Goal: Task Accomplishment & Management: Complete application form

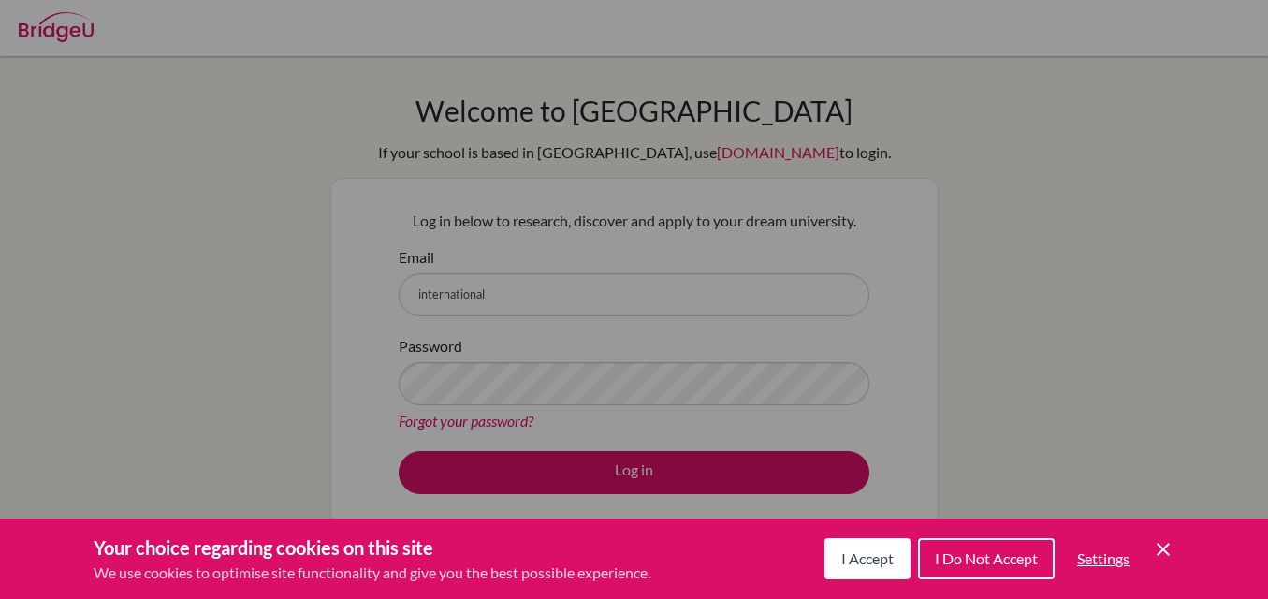
click at [512, 295] on div "Cookie Preferences" at bounding box center [634, 299] width 1268 height 599
click at [1094, 559] on span "Settings" at bounding box center [1103, 558] width 52 height 18
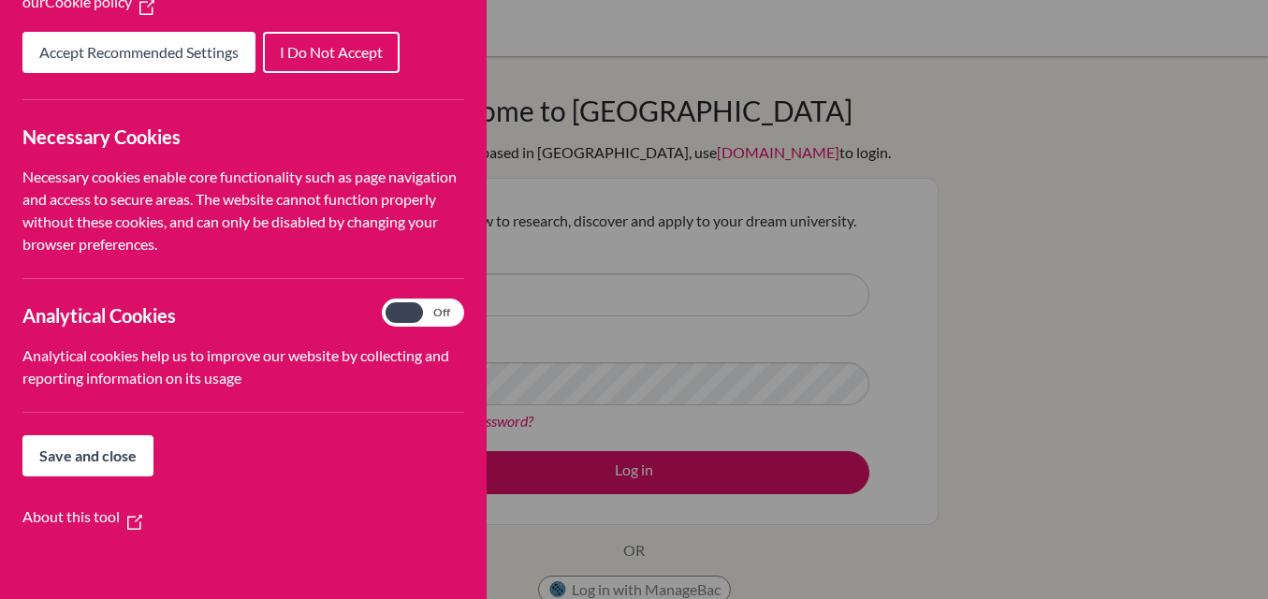
scroll to position [226, 0]
click at [69, 460] on span "Save and close" at bounding box center [87, 454] width 97 height 18
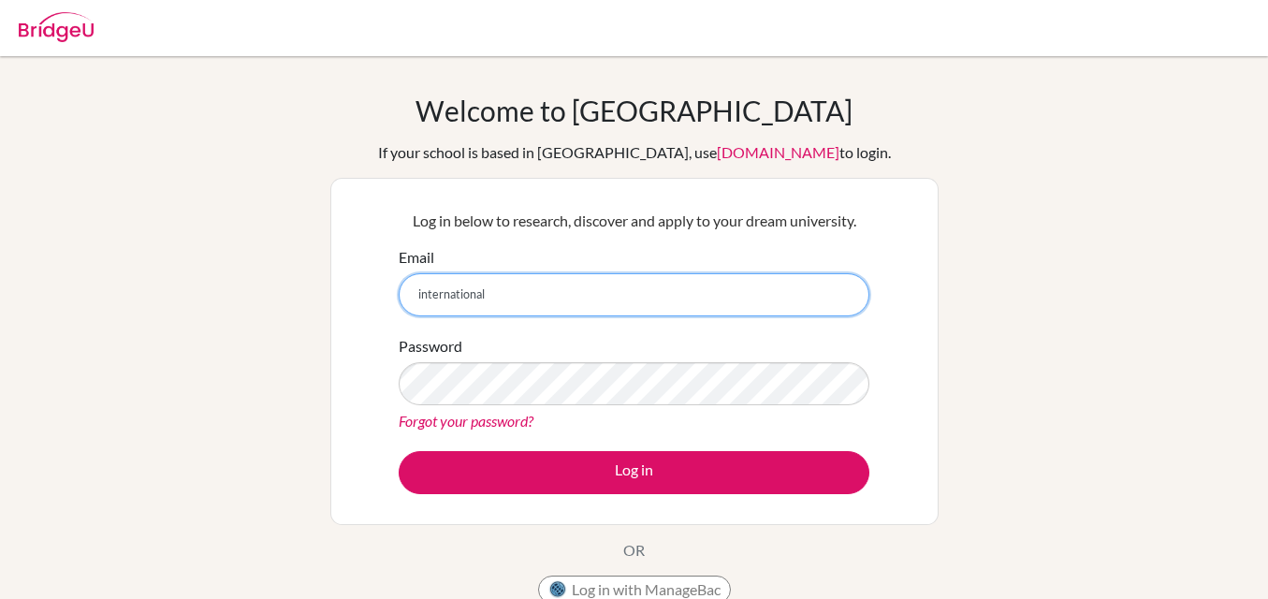
click at [497, 293] on input "international" at bounding box center [634, 294] width 471 height 43
type input "international.unit@britishspringcollege.com.ng"
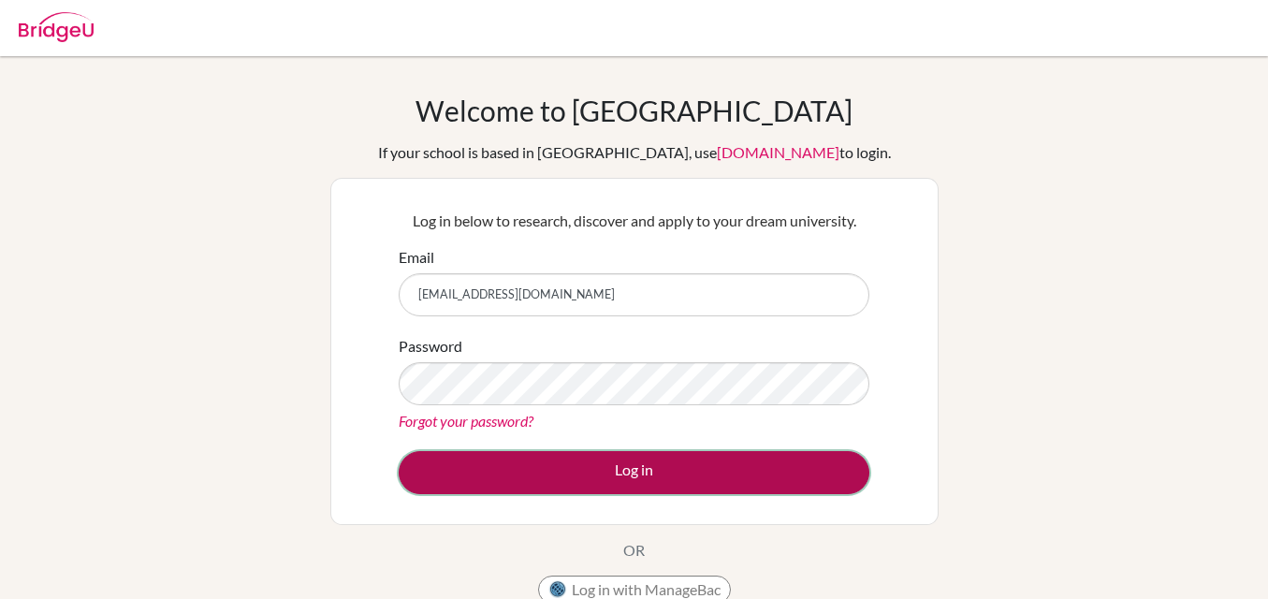
click at [661, 492] on button "Log in" at bounding box center [634, 472] width 471 height 43
click at [632, 472] on button "Log in" at bounding box center [634, 472] width 471 height 43
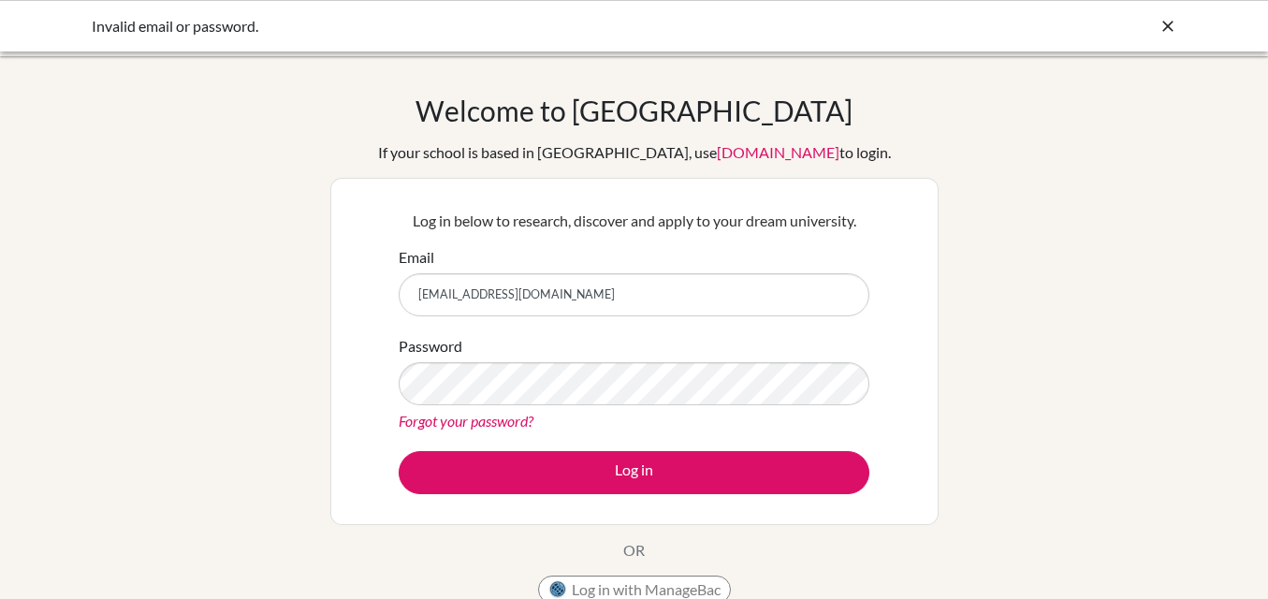
click at [468, 419] on link "Forgot your password?" at bounding box center [466, 421] width 135 height 18
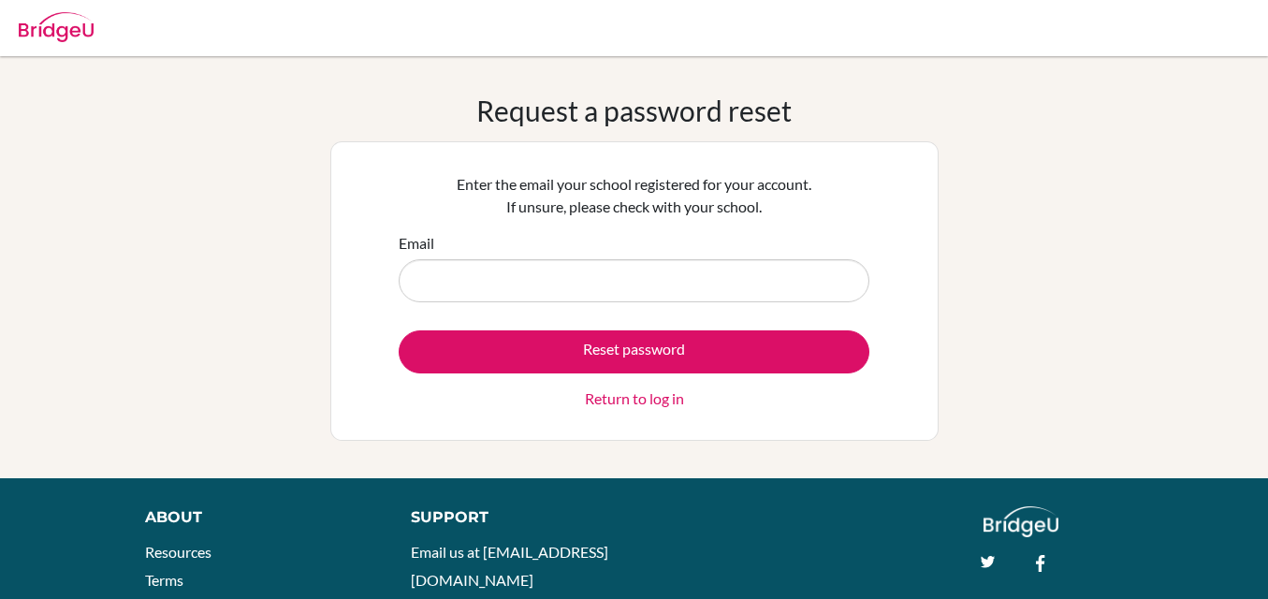
click at [487, 294] on input "Email" at bounding box center [634, 280] width 471 height 43
type input "[EMAIL_ADDRESS][DOMAIN_NAME]"
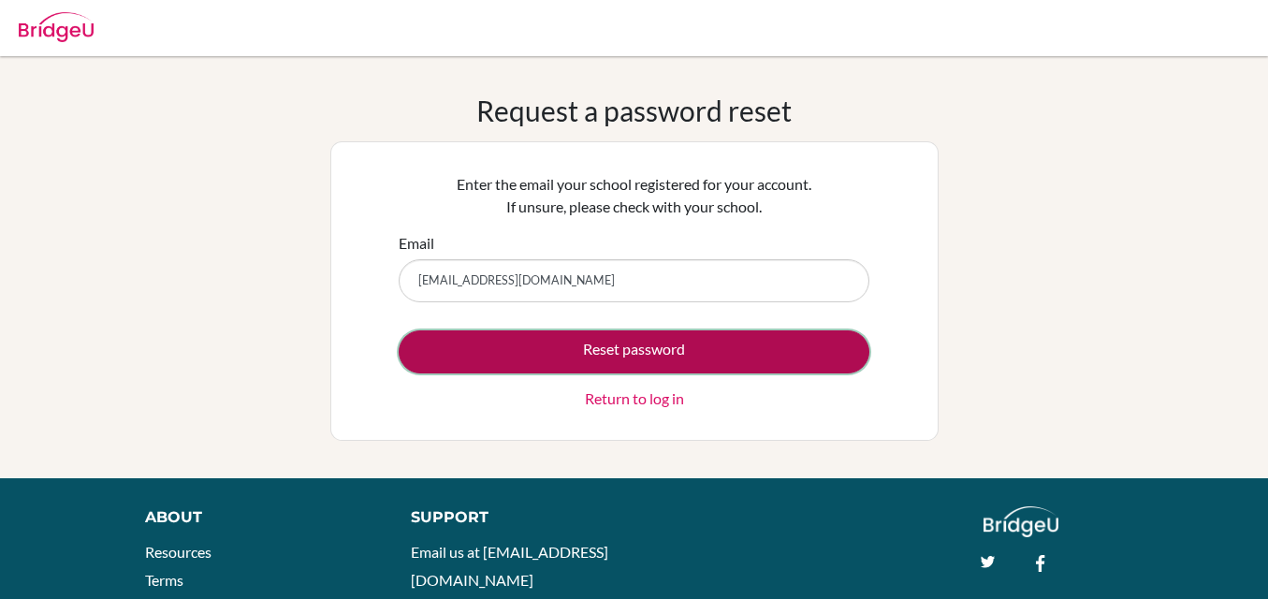
click at [602, 349] on button "Reset password" at bounding box center [634, 351] width 471 height 43
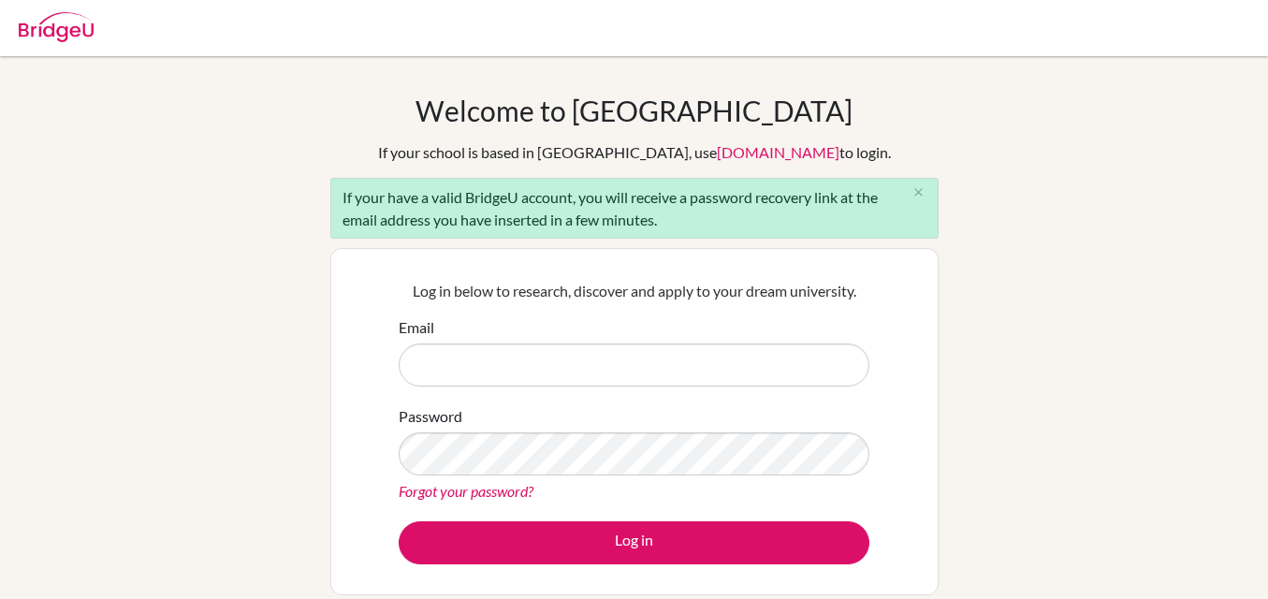
click at [454, 372] on input "Email" at bounding box center [634, 364] width 471 height 43
type input "[EMAIL_ADDRESS][DOMAIN_NAME]"
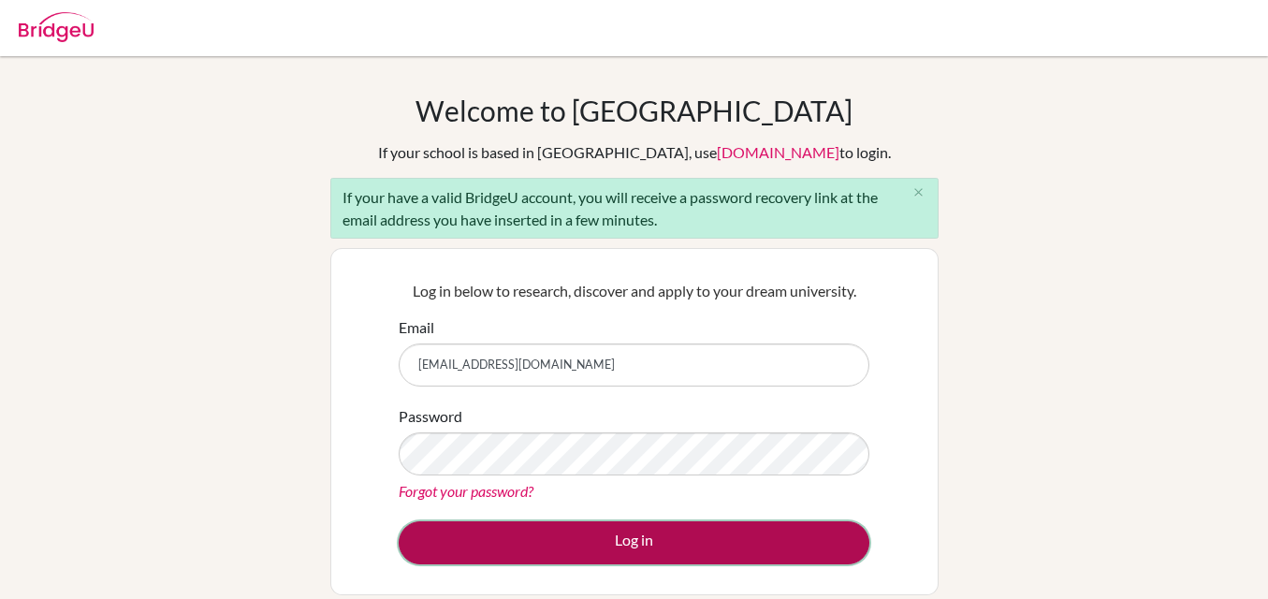
click at [588, 553] on button "Log in" at bounding box center [634, 542] width 471 height 43
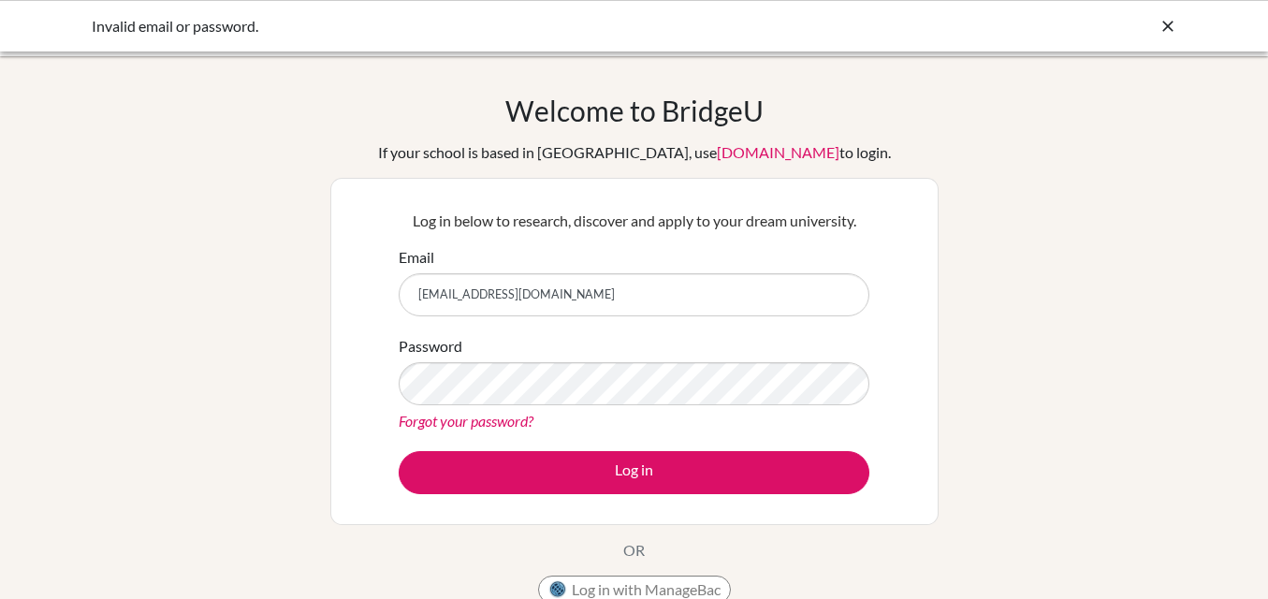
click at [1134, 245] on div "Welcome to BridgeU If your school is based in China, use app.bridge-u.com.cn to…" at bounding box center [634, 400] width 1268 height 612
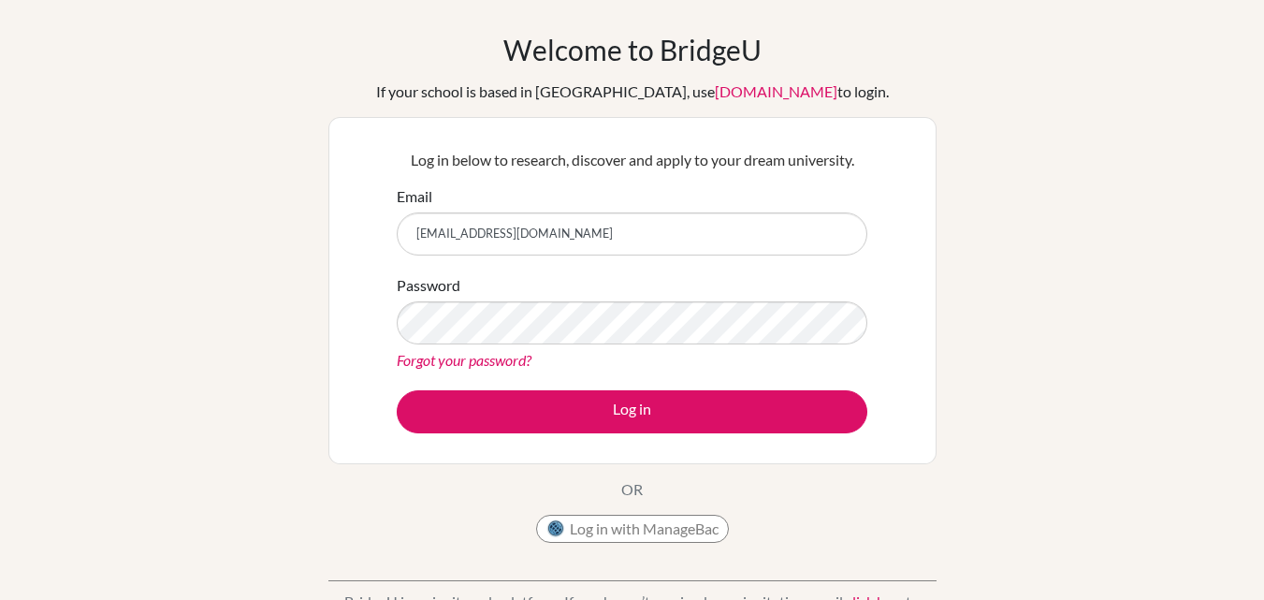
scroll to position [63, 0]
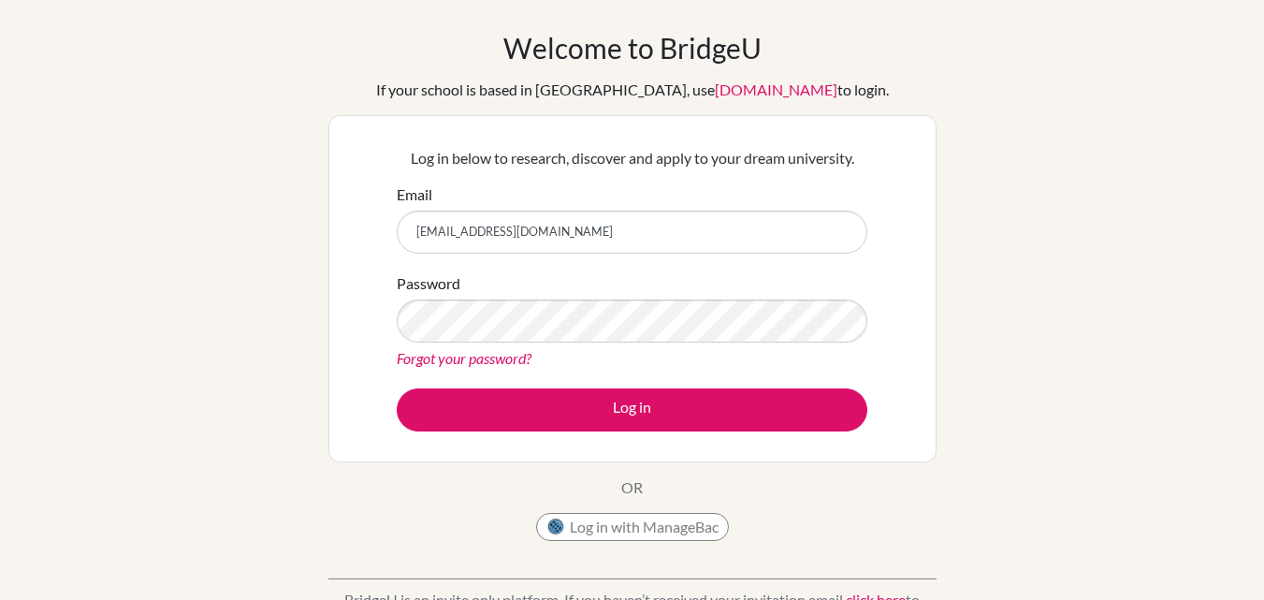
click at [442, 356] on link "Forgot your password?" at bounding box center [464, 358] width 135 height 18
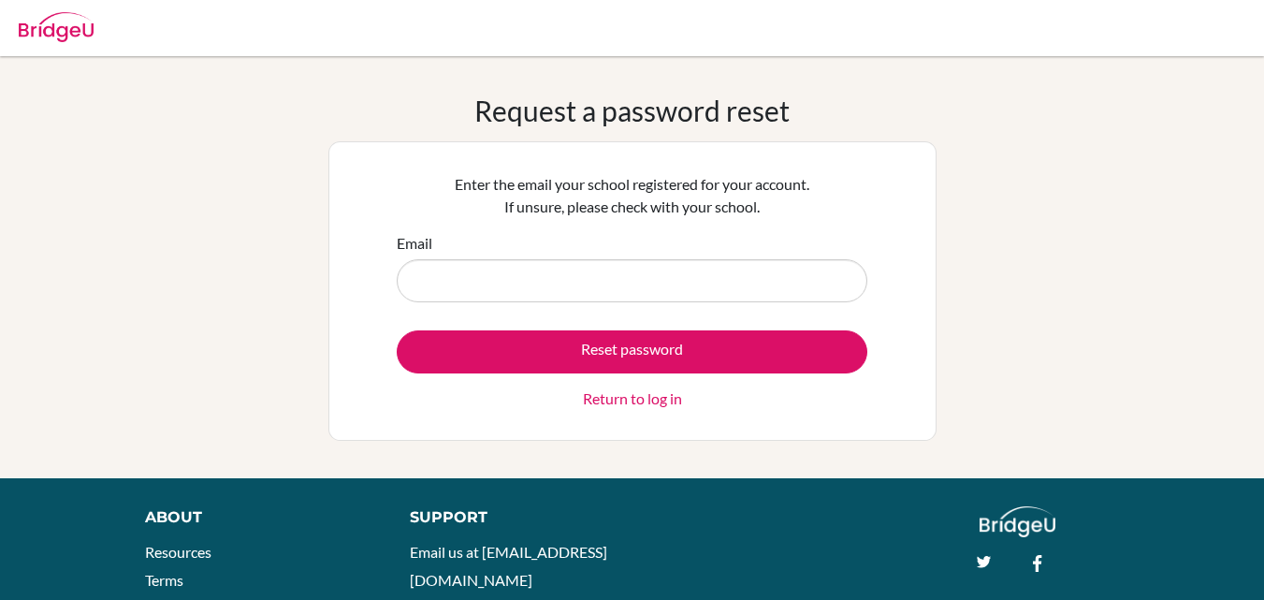
click at [476, 288] on input "Email" at bounding box center [632, 280] width 471 height 43
type input "[EMAIL_ADDRESS][DOMAIN_NAME]"
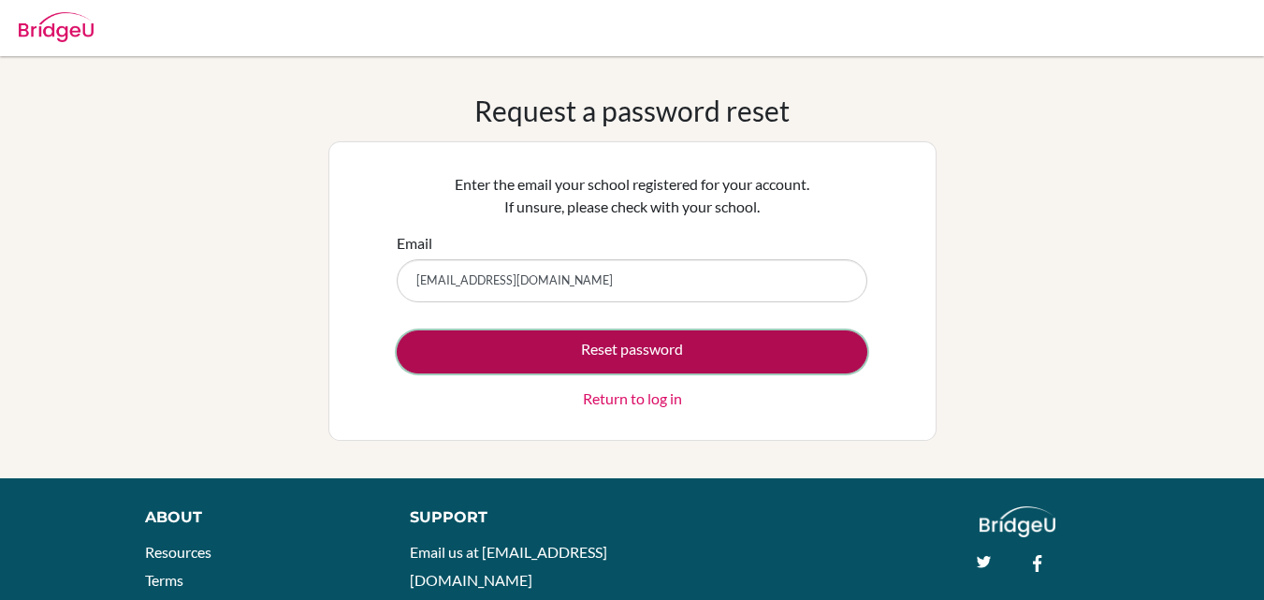
click at [599, 348] on button "Reset password" at bounding box center [632, 351] width 471 height 43
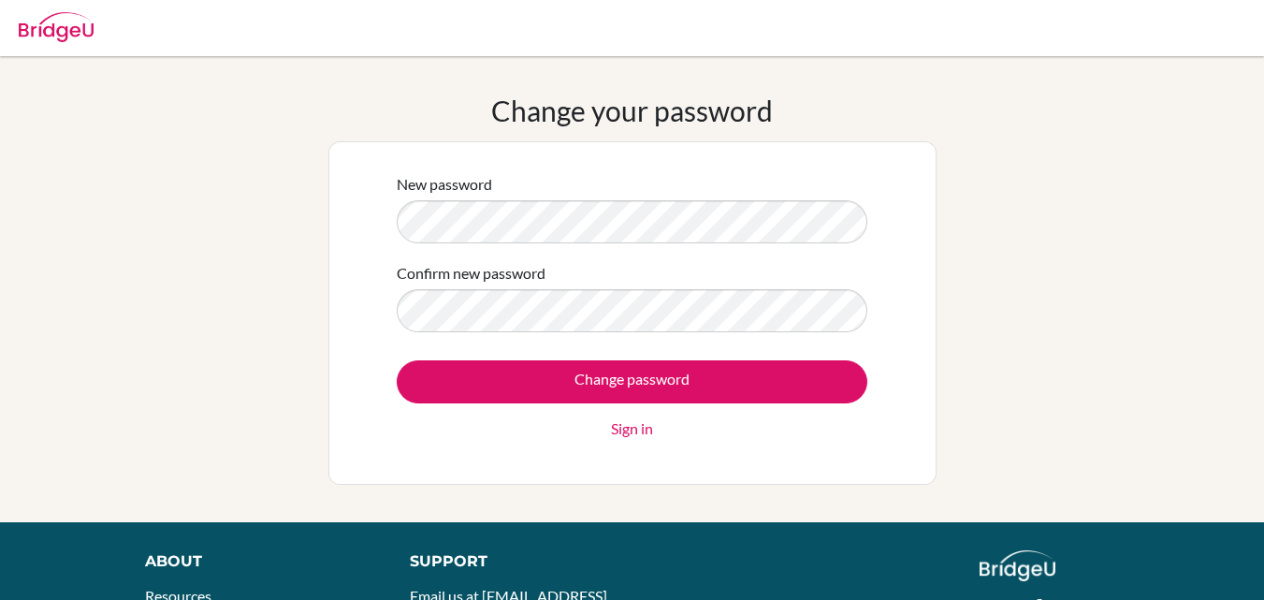
click at [739, 446] on div "New password Confirm new password Change password Sign in" at bounding box center [633, 313] width 494 height 304
click at [628, 424] on link "Sign in" at bounding box center [632, 428] width 42 height 22
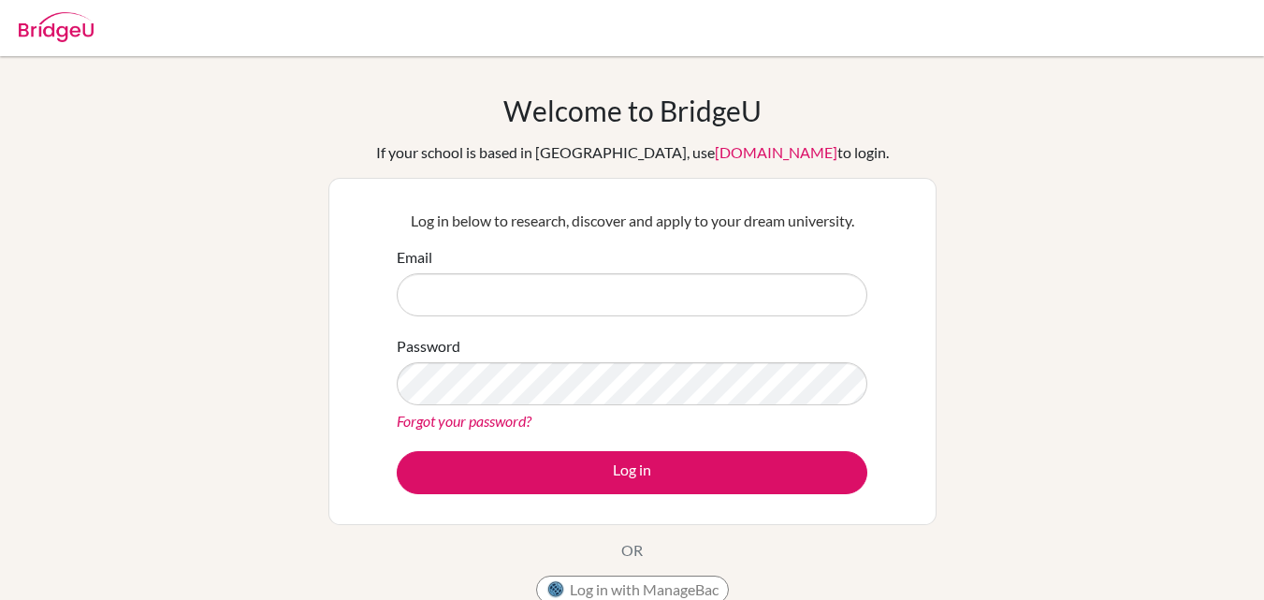
click at [517, 299] on input "Email" at bounding box center [632, 294] width 471 height 43
type input "[EMAIL_ADDRESS][DOMAIN_NAME]"
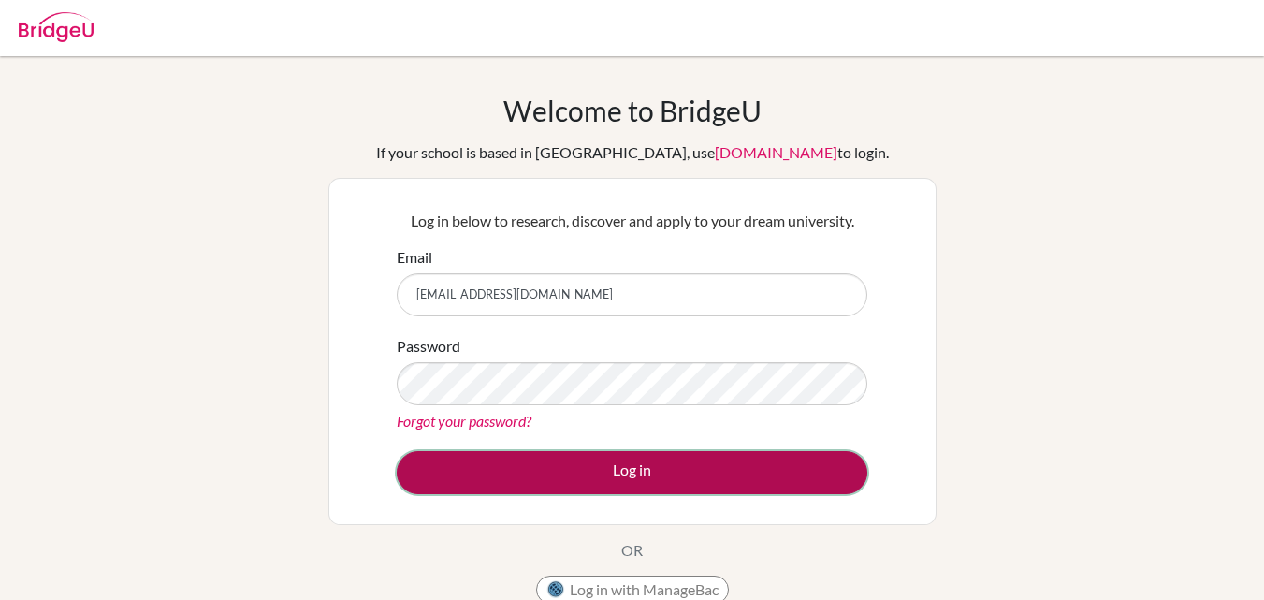
click at [619, 481] on button "Log in" at bounding box center [632, 472] width 471 height 43
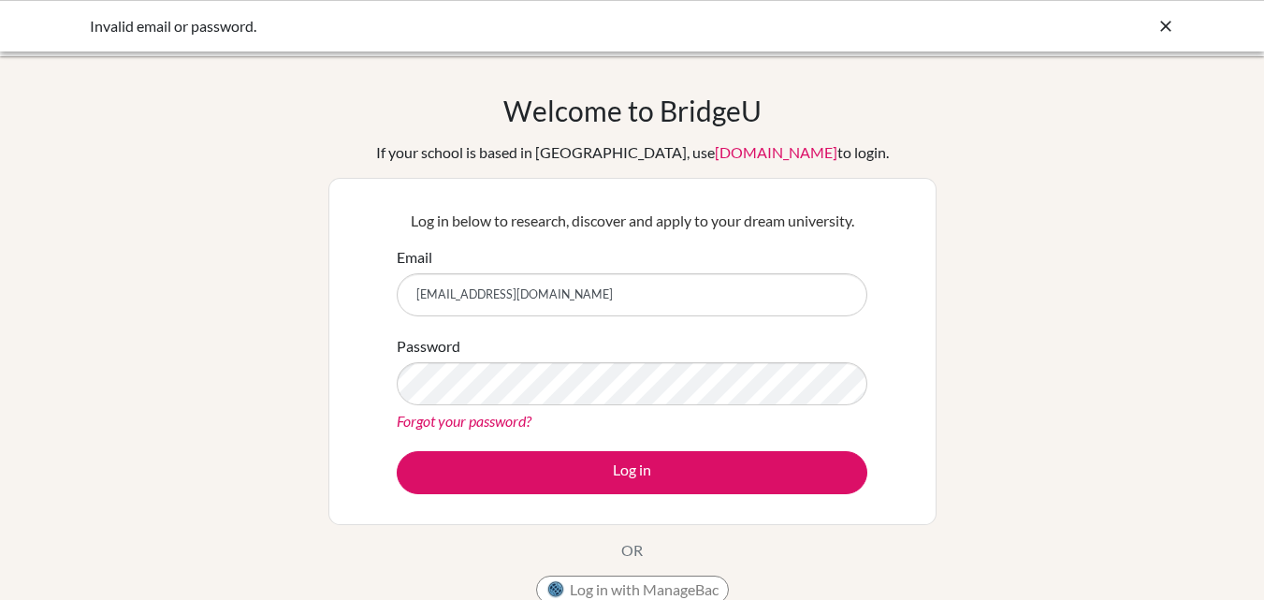
click at [688, 293] on input "[EMAIL_ADDRESS][DOMAIN_NAME]" at bounding box center [632, 294] width 471 height 43
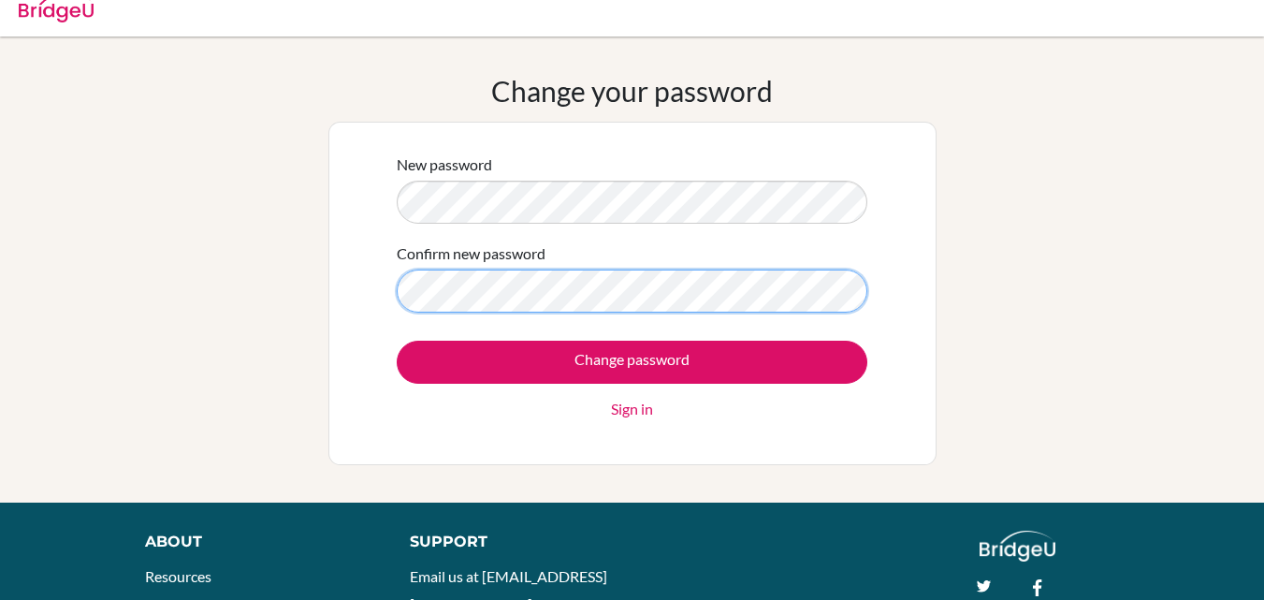
scroll to position [22, 0]
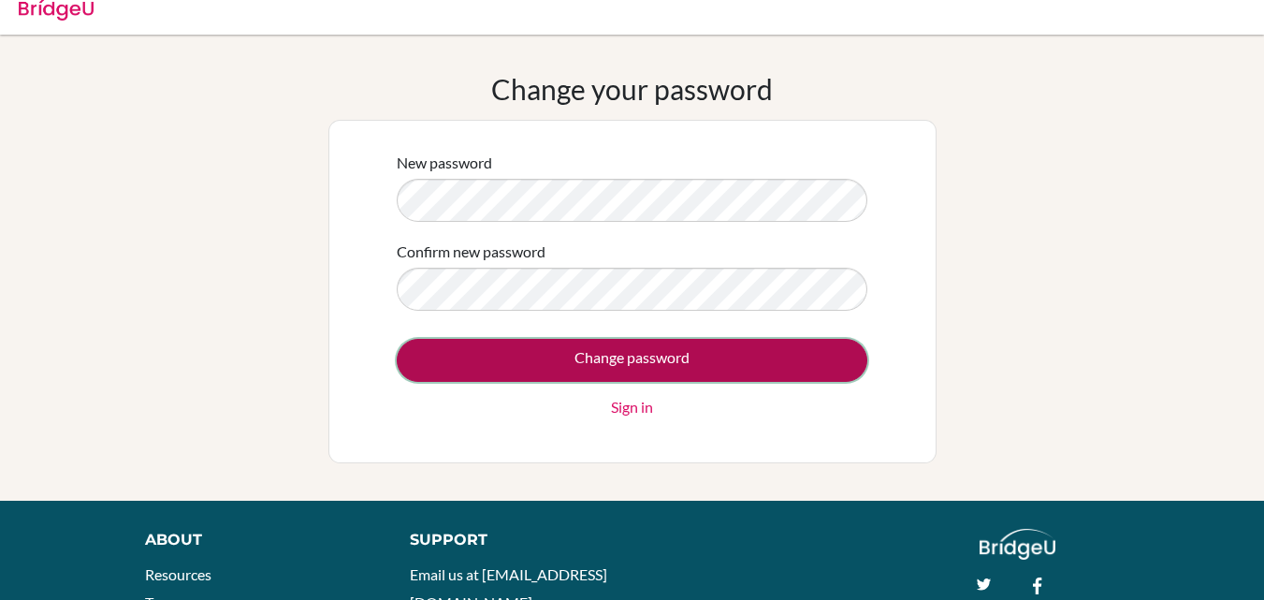
click at [646, 352] on input "Change password" at bounding box center [632, 360] width 471 height 43
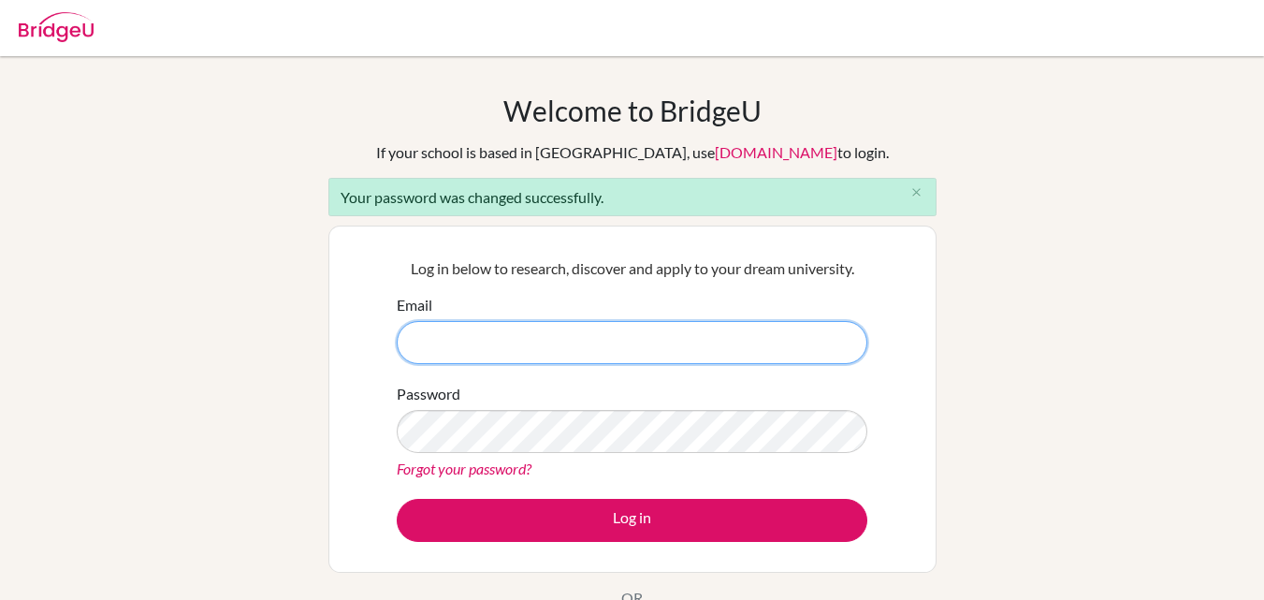
click at [514, 349] on input "Email" at bounding box center [632, 342] width 471 height 43
type input "[EMAIL_ADDRESS][DOMAIN_NAME]"
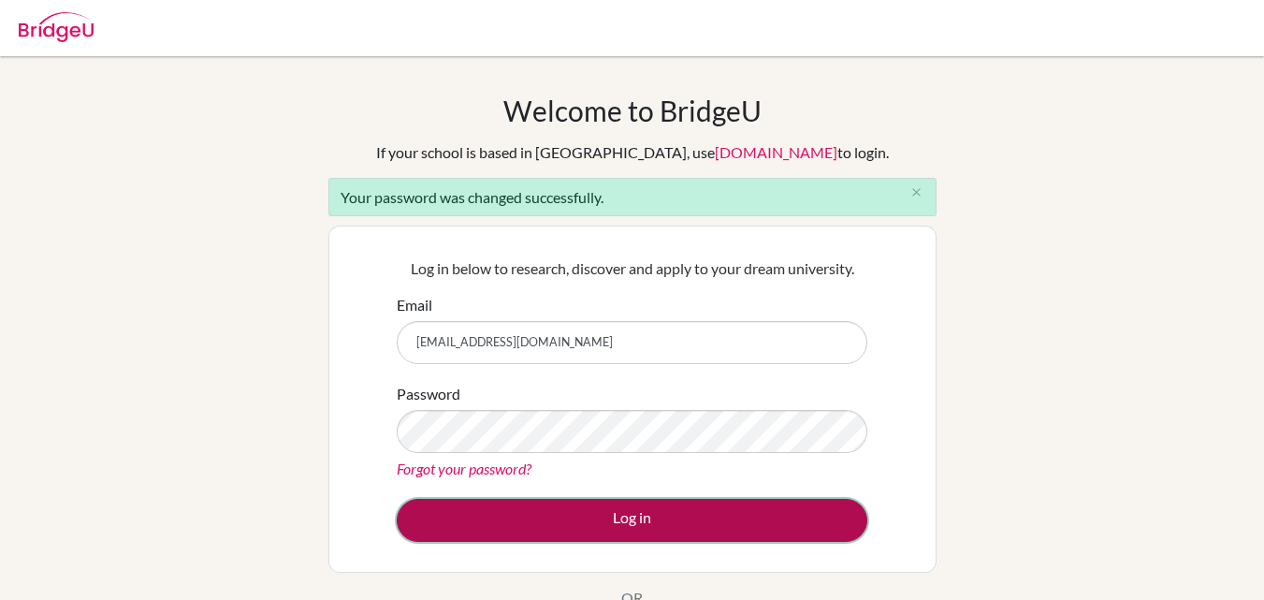
click at [641, 527] on button "Log in" at bounding box center [632, 520] width 471 height 43
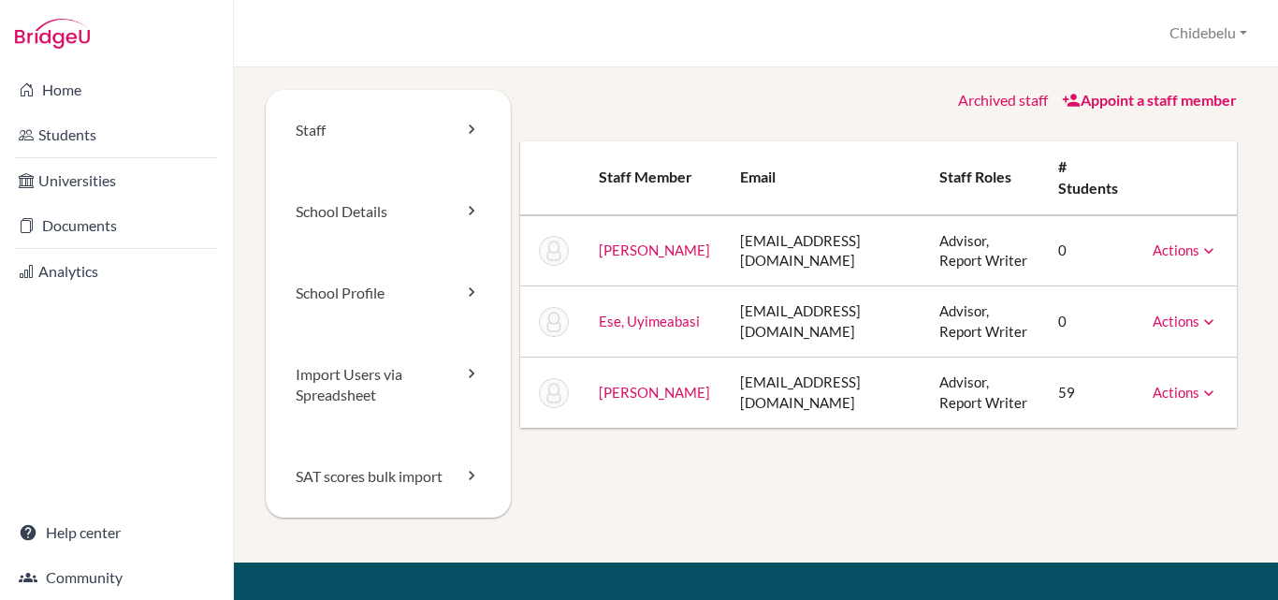
click at [1156, 96] on link "Appoint a staff member" at bounding box center [1149, 100] width 175 height 18
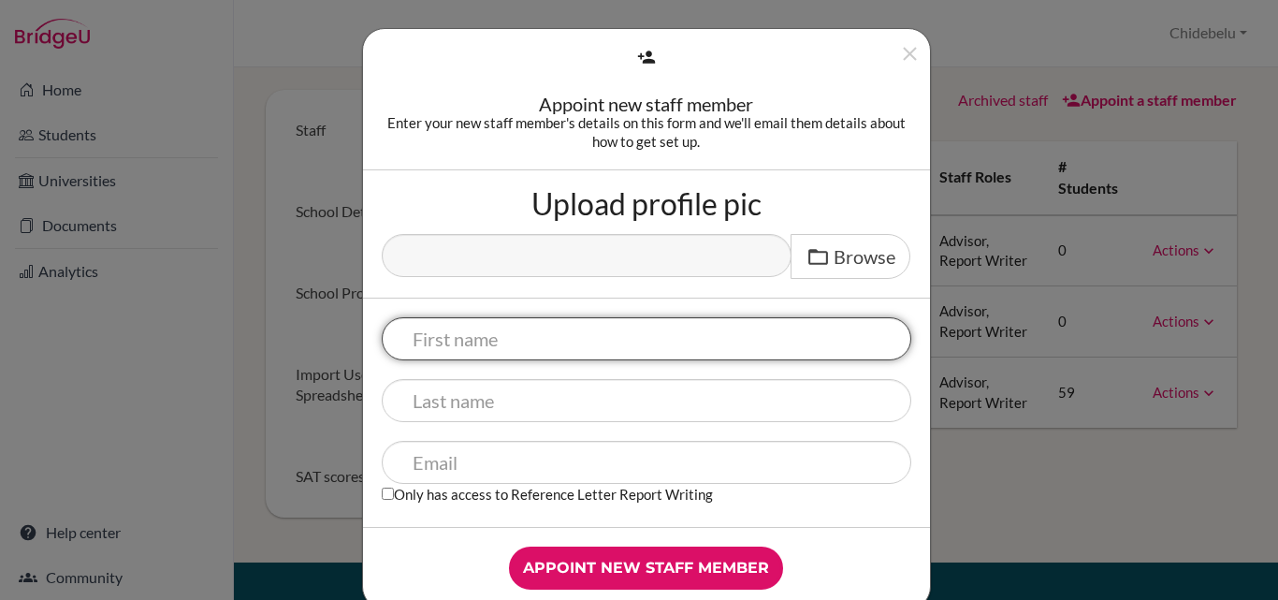
click at [432, 337] on input "text" at bounding box center [647, 338] width 530 height 43
type input "Kevin"
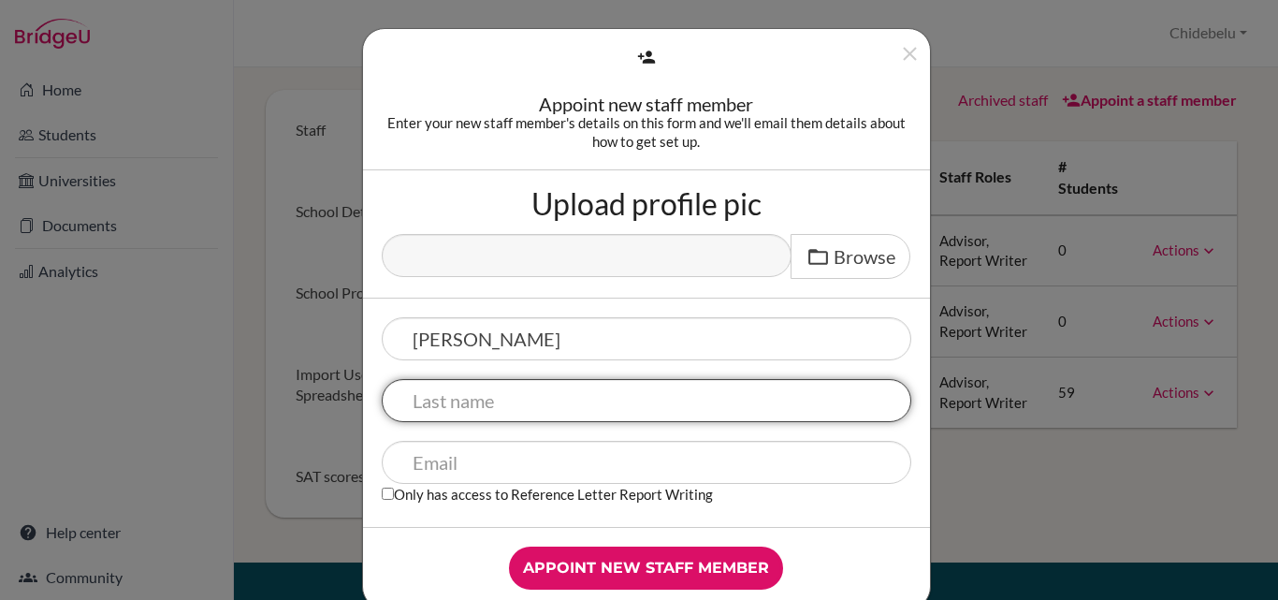
click at [496, 400] on input "text" at bounding box center [647, 400] width 530 height 43
type input "Ibeh"
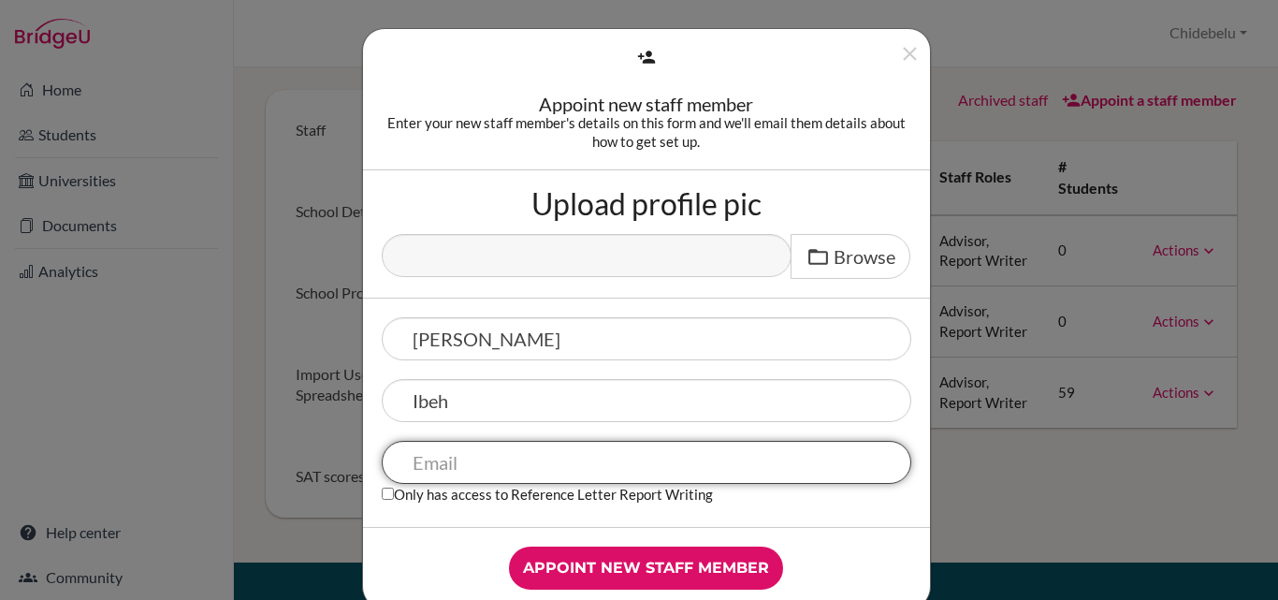
click at [493, 461] on input "text" at bounding box center [647, 462] width 530 height 43
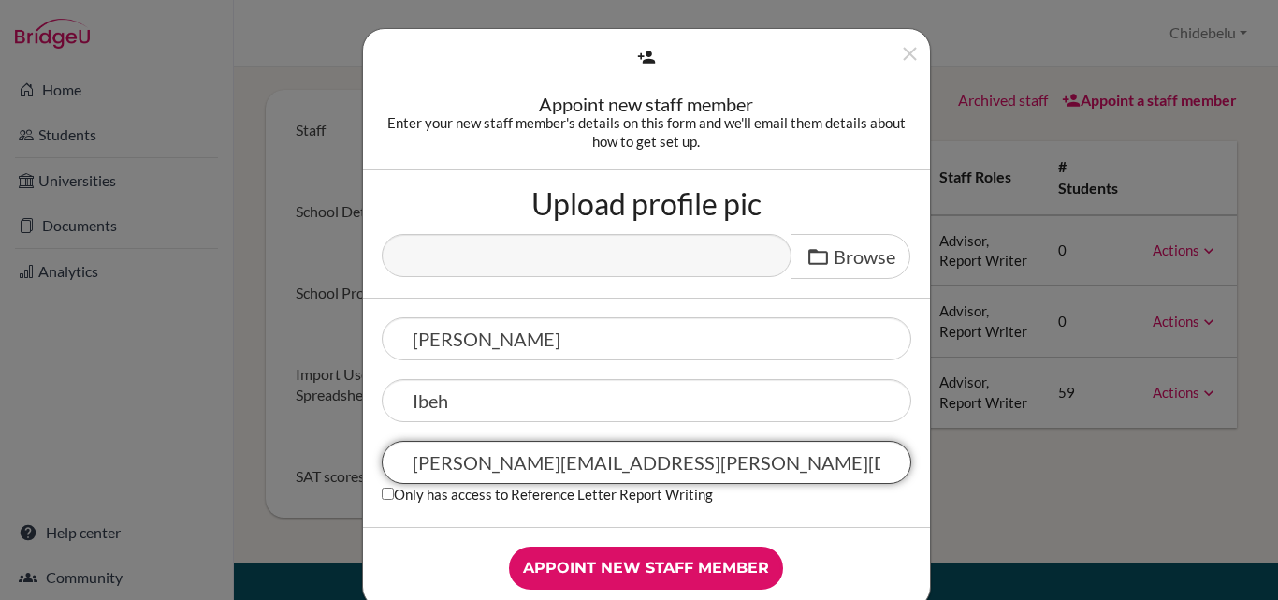
type input "[PERSON_NAME][EMAIL_ADDRESS][PERSON_NAME][DOMAIN_NAME]"
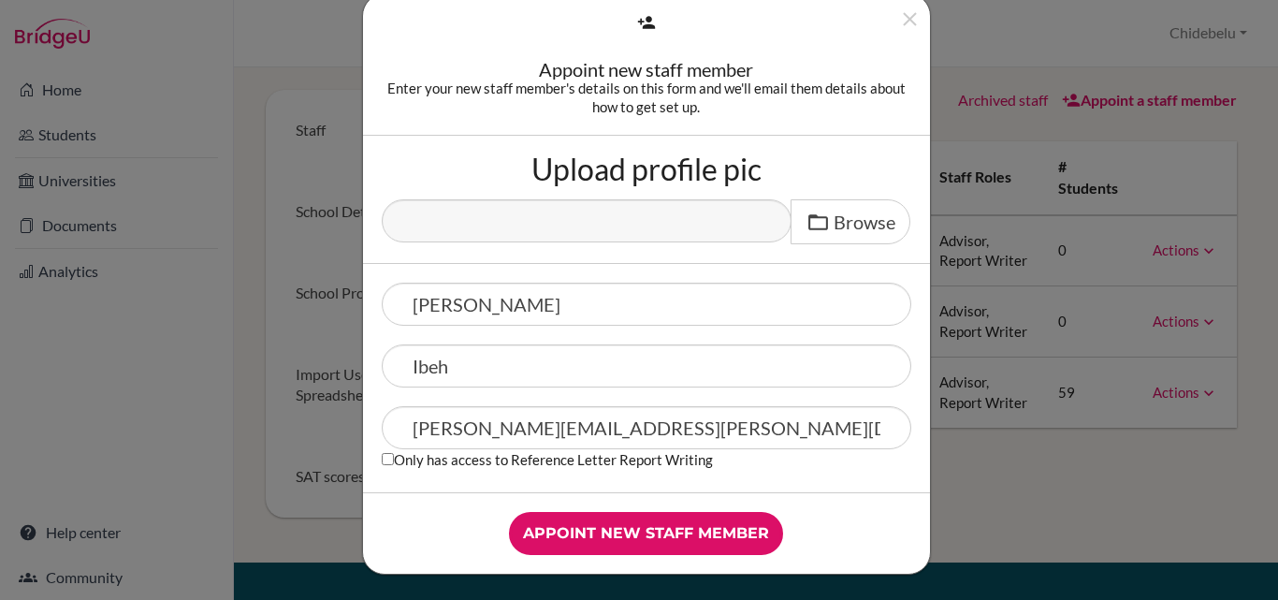
scroll to position [37, 0]
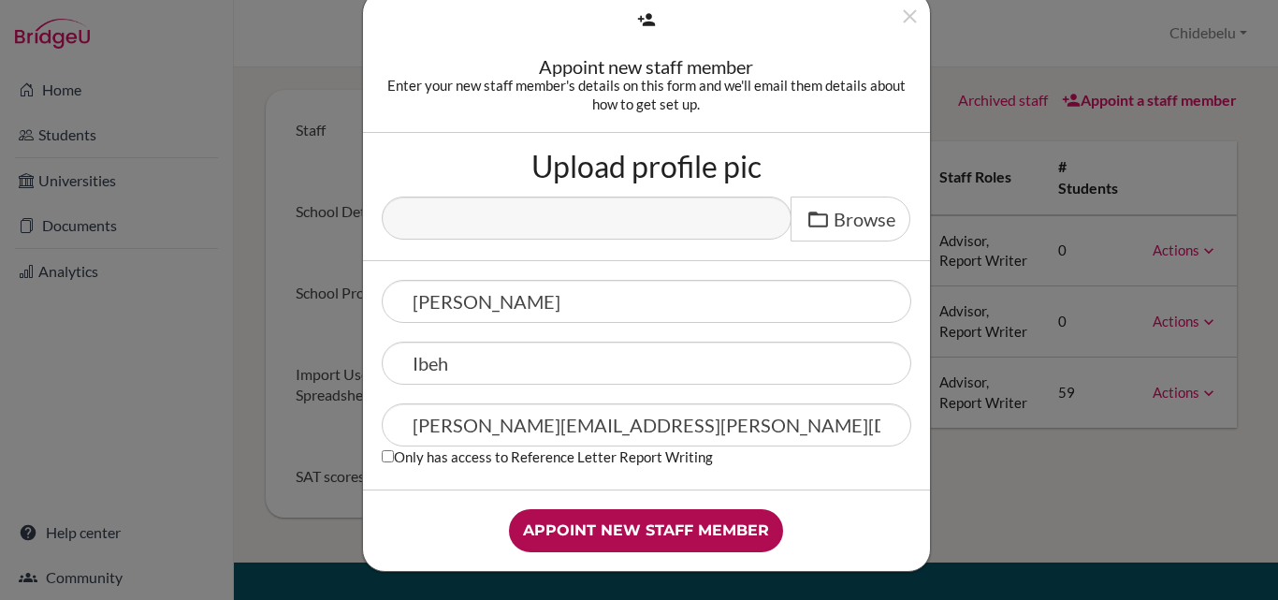
click at [641, 524] on input "Appoint new staff member" at bounding box center [646, 530] width 274 height 43
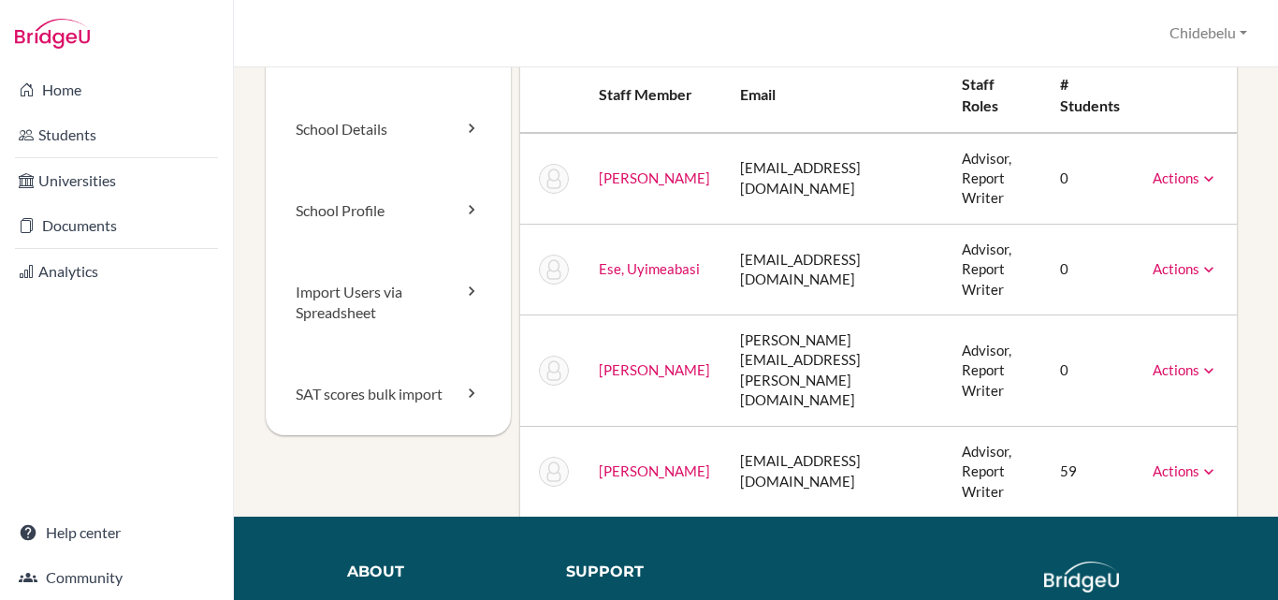
scroll to position [83, 0]
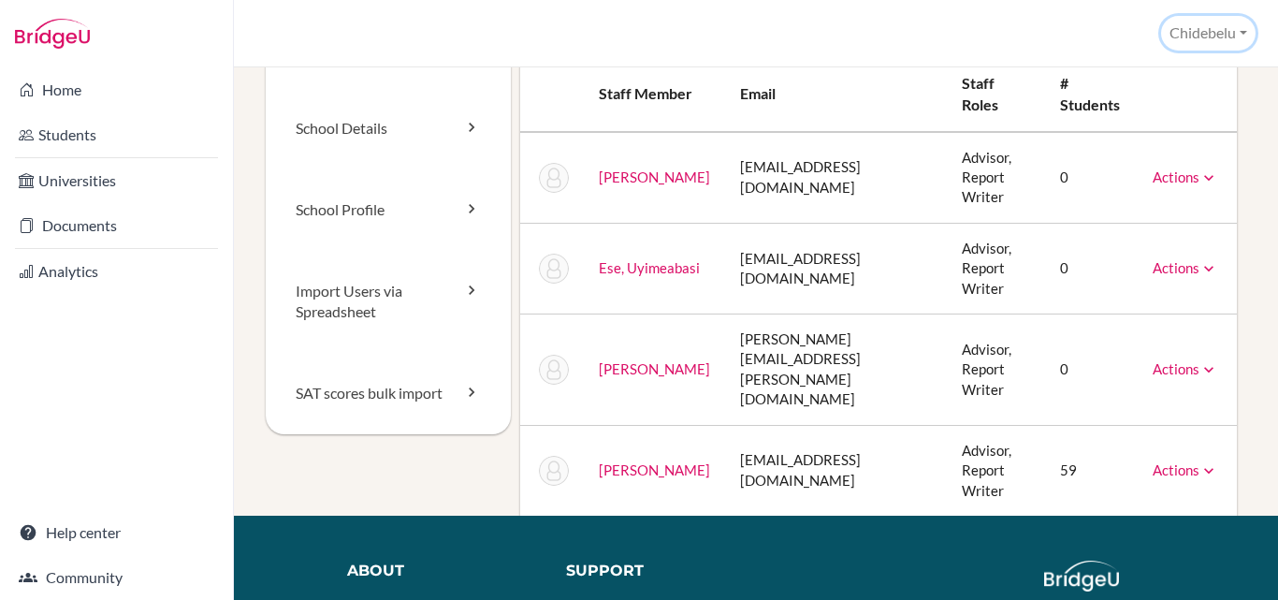
click at [1246, 29] on button "Chidebelu" at bounding box center [1208, 33] width 95 height 35
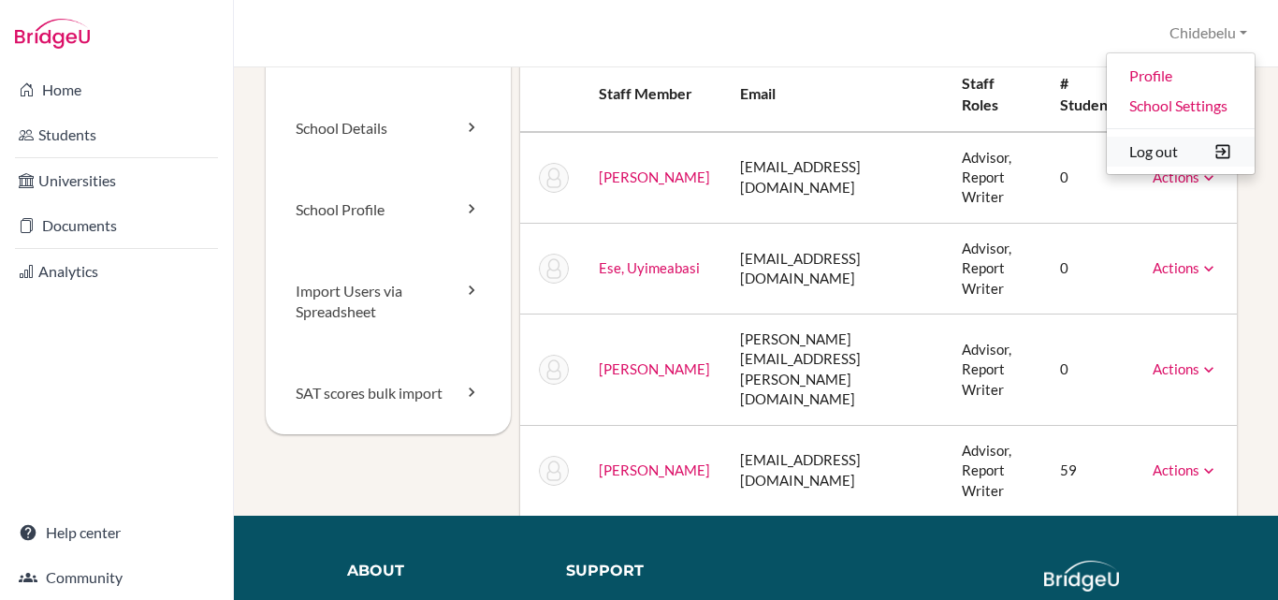
click at [1155, 149] on button "Log out" at bounding box center [1181, 152] width 148 height 30
